Goal: Task Accomplishment & Management: Manage account settings

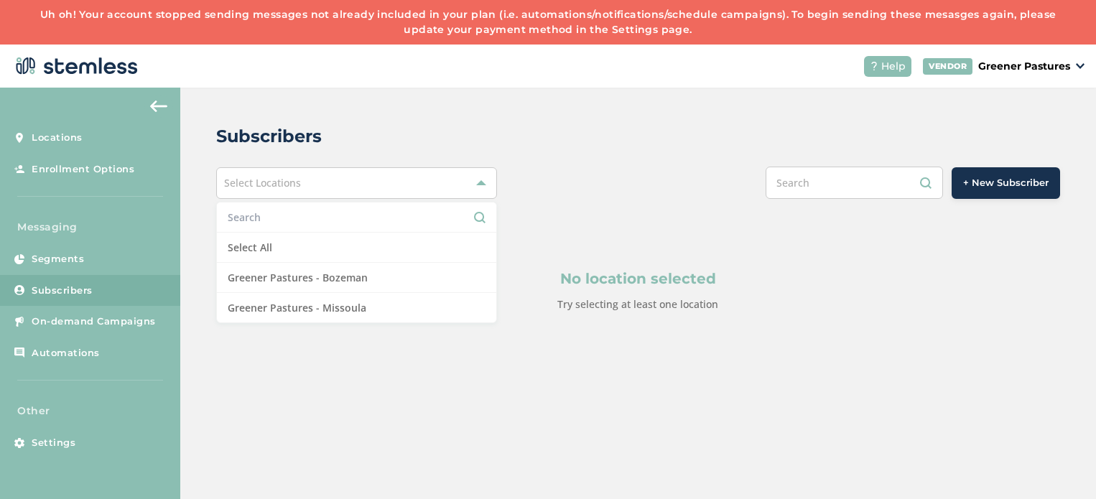
click at [85, 111] on aside "Locations Enrollment Options Messaging Segments Subscribers On-demand Campaigns…" at bounding box center [90, 316] width 180 height 456
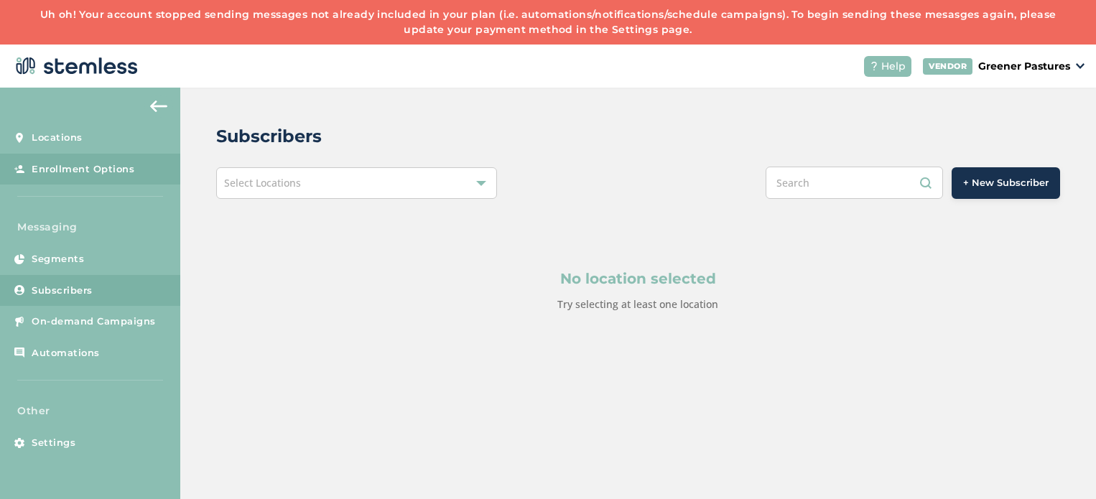
click at [105, 162] on span "Enrollment Options" at bounding box center [83, 169] width 103 height 14
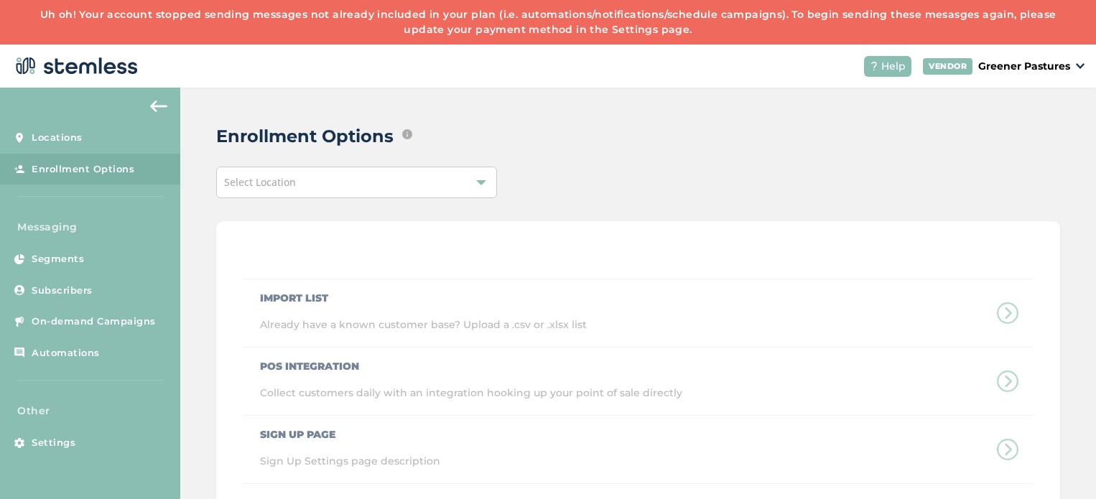
click at [389, 18] on link "Uh oh! Your account stopped sending messages not already included in your plan …" at bounding box center [548, 22] width 1016 height 28
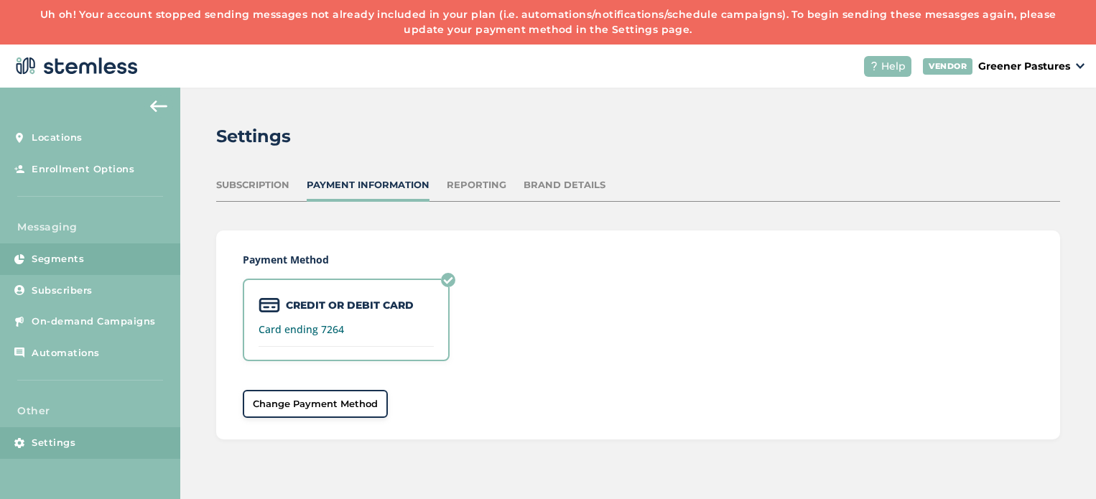
click at [62, 255] on span "Segments" at bounding box center [58, 259] width 52 height 14
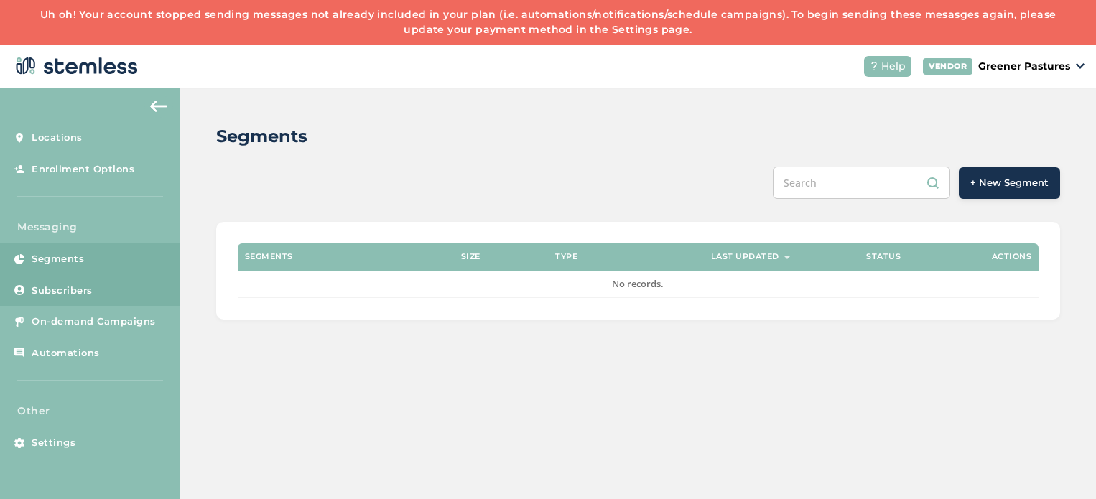
click at [61, 282] on link "Subscribers" at bounding box center [90, 291] width 180 height 32
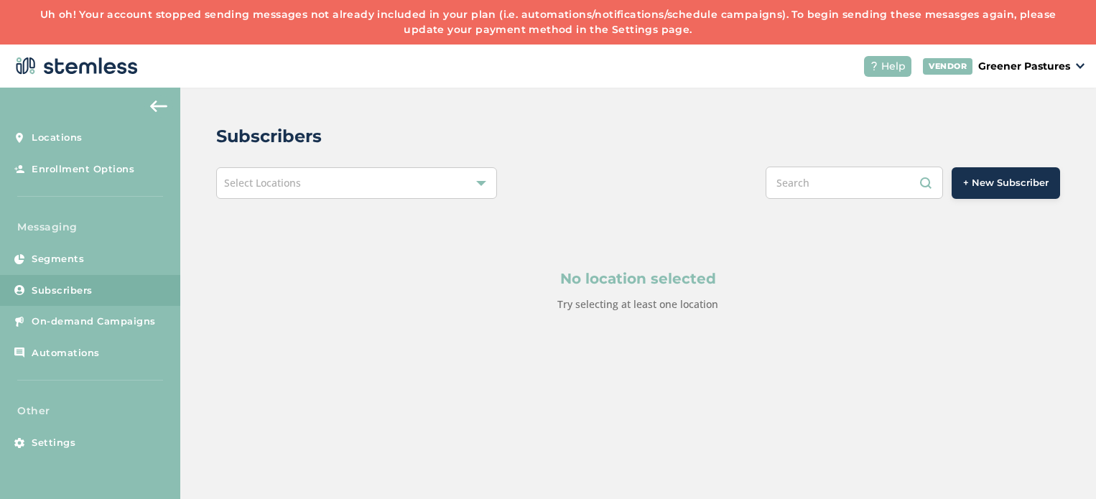
click at [312, 193] on div "Select Locations" at bounding box center [357, 183] width 282 height 32
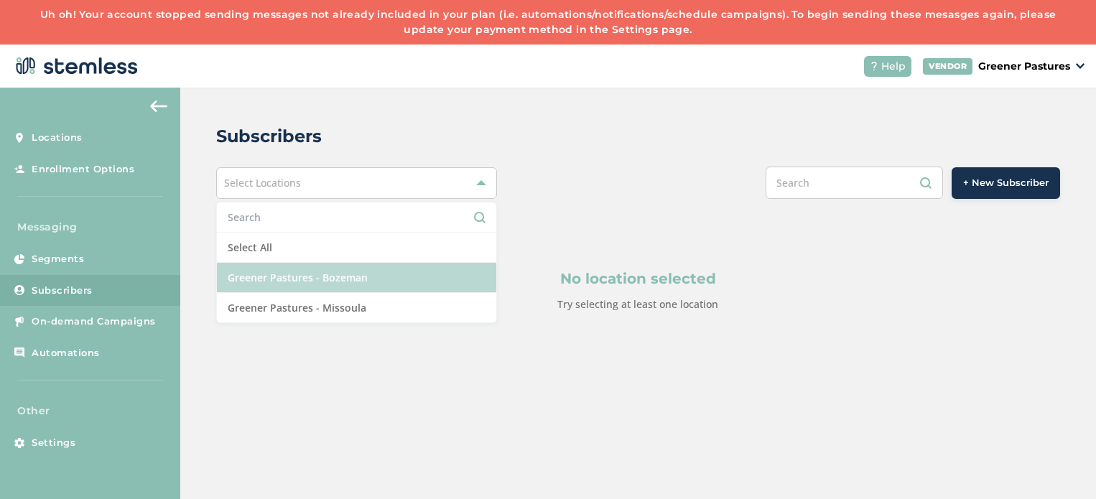
click at [312, 278] on li "Greener Pastures - Bozeman" at bounding box center [357, 278] width 280 height 30
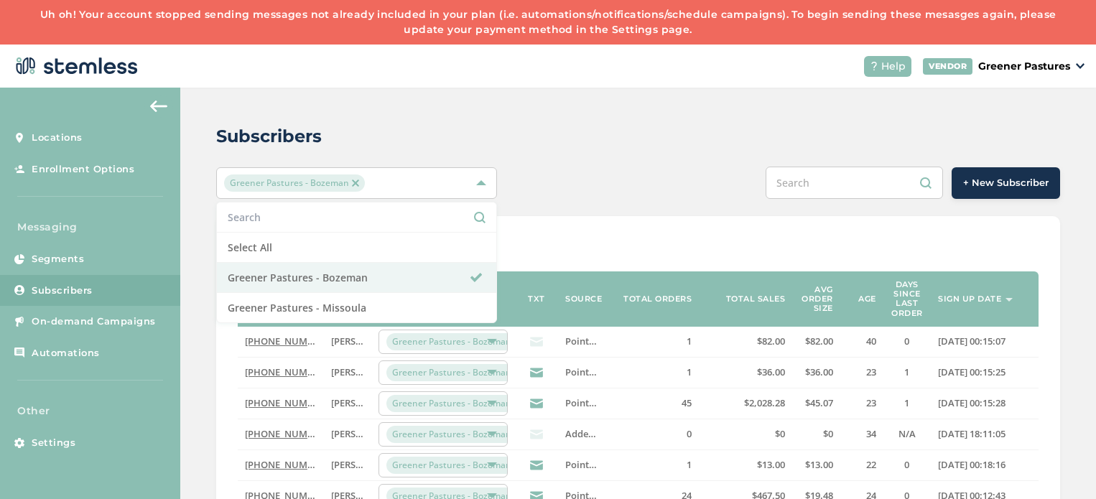
click at [546, 177] on div "Greener Pastures - Bozeman Select All Greener Pastures - Bozeman Greener Pastur…" at bounding box center [638, 183] width 844 height 32
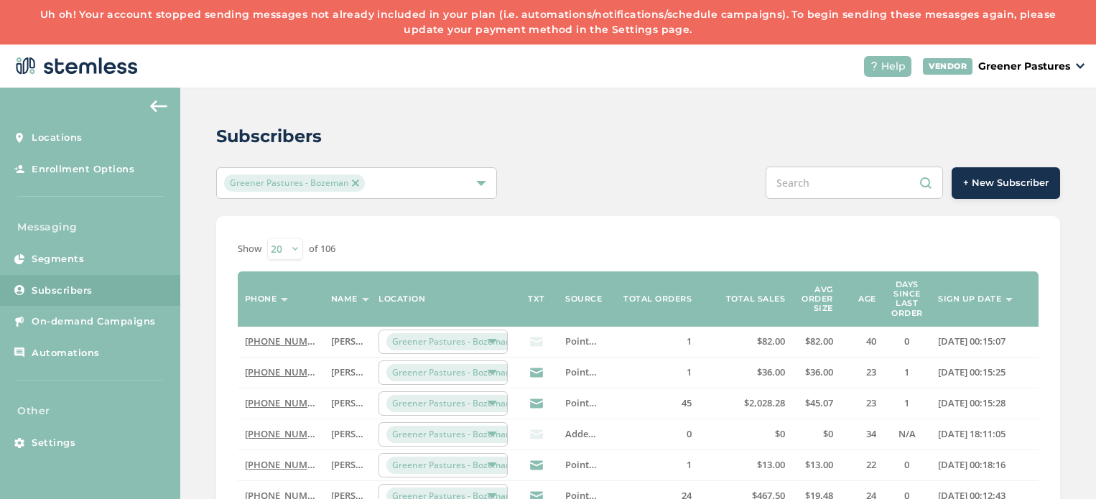
click at [273, 252] on select "20 50 100" at bounding box center [285, 249] width 36 height 22
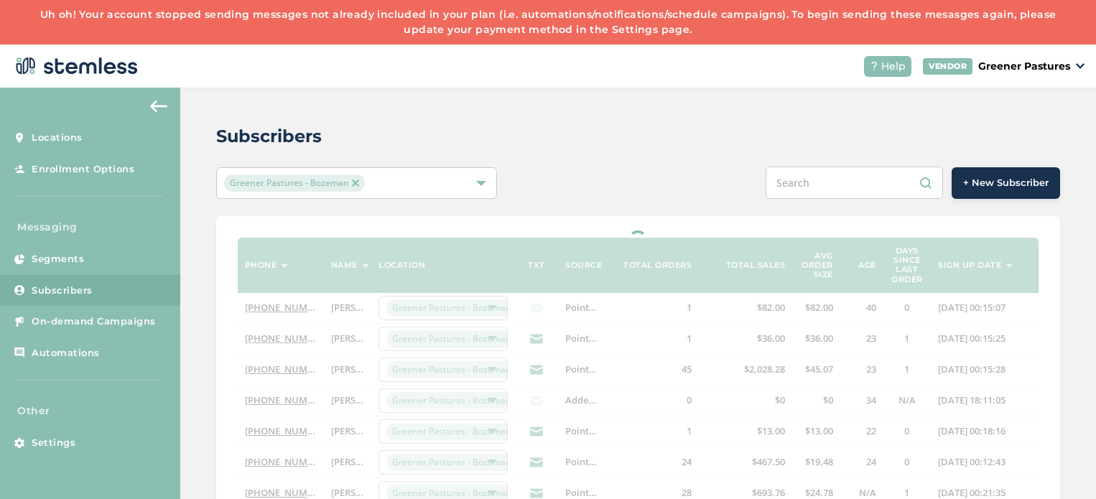
select select "100"
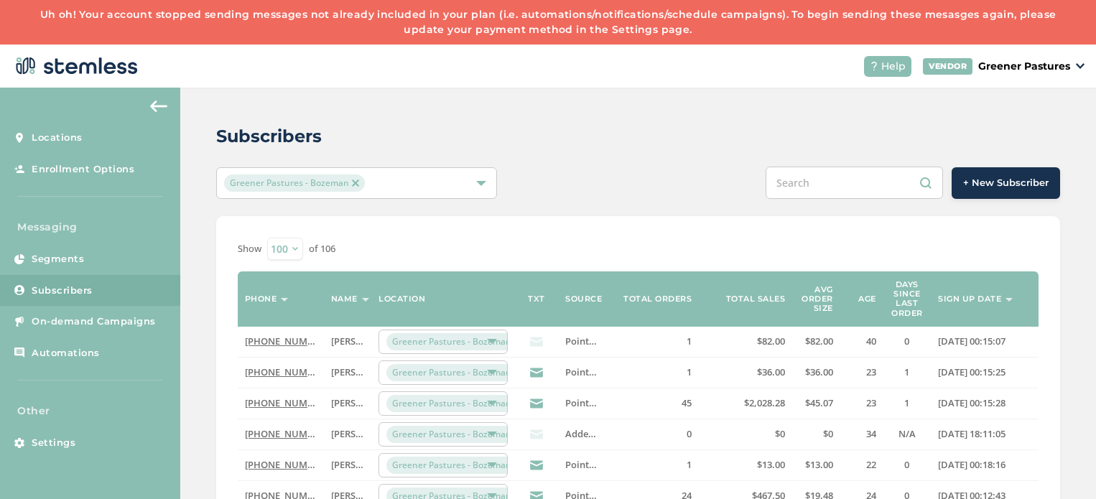
click at [970, 299] on label "Sign up date" at bounding box center [969, 299] width 63 height 9
click at [948, 302] on label "Sign up date" at bounding box center [969, 299] width 63 height 9
click at [537, 343] on icon at bounding box center [536, 341] width 13 height 13
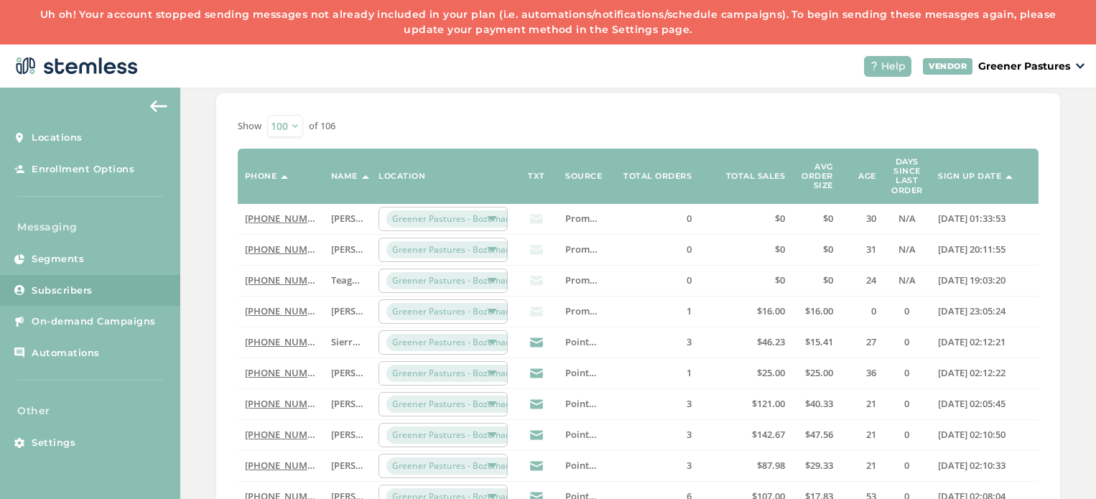
scroll to position [121, 0]
click at [759, 175] on label "Total sales" at bounding box center [756, 177] width 60 height 9
